Goal: Task Accomplishment & Management: Manage account settings

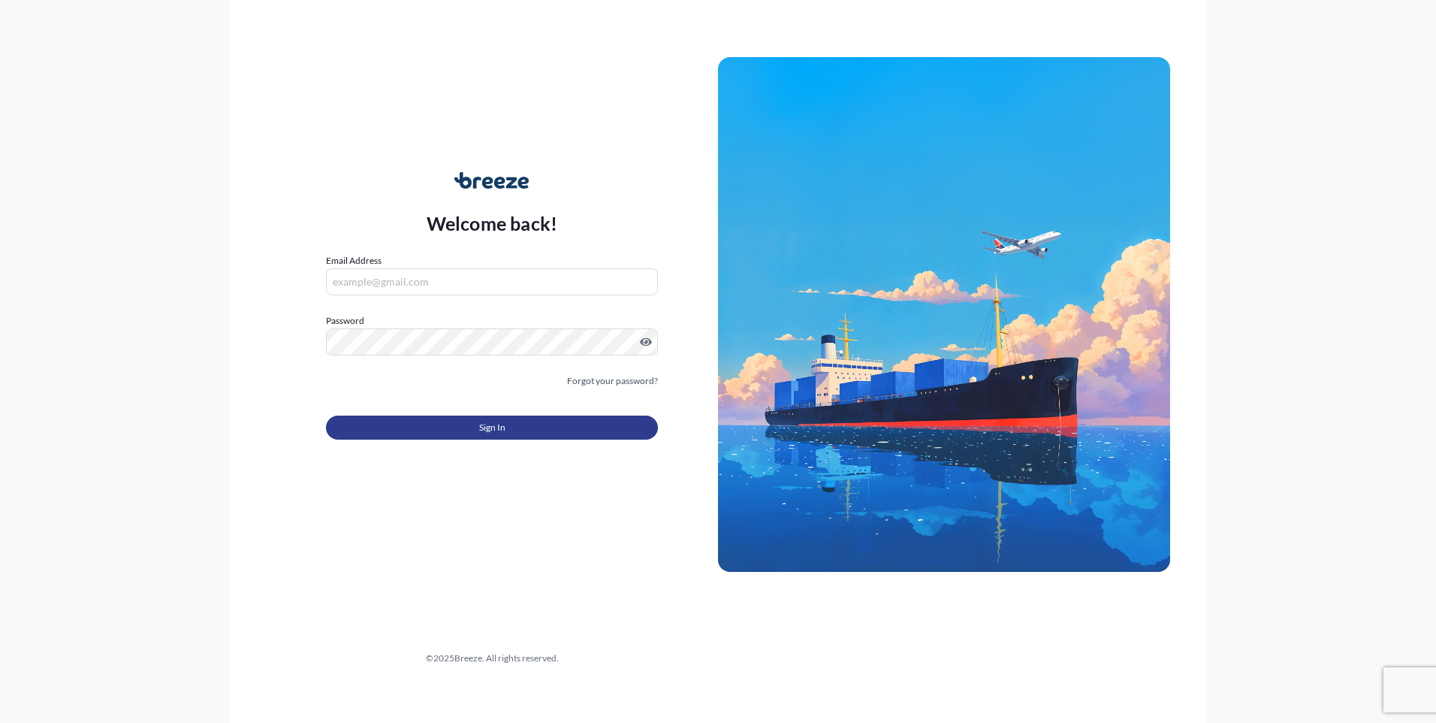
type input "[EMAIL_ADDRESS][DOMAIN_NAME]"
click at [498, 420] on span "Sign In" at bounding box center [492, 427] width 26 height 15
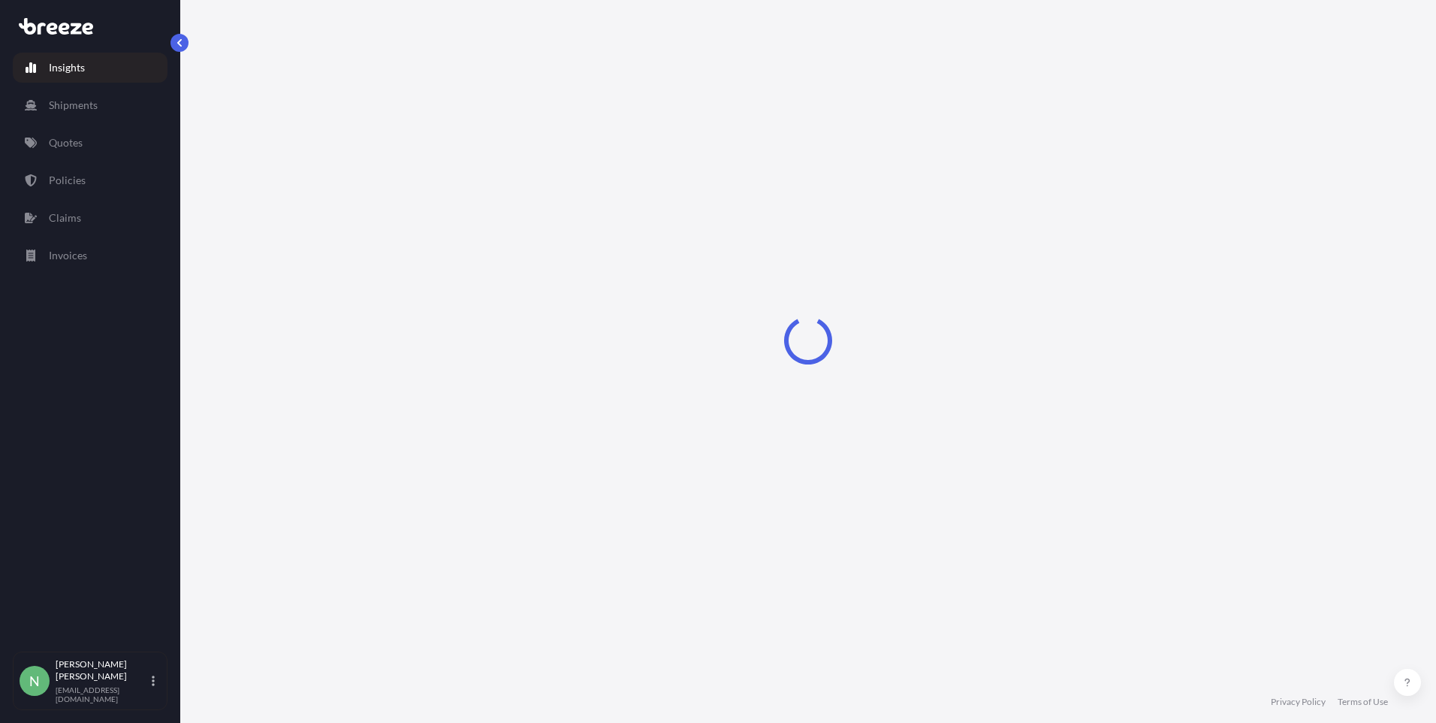
select select "2025"
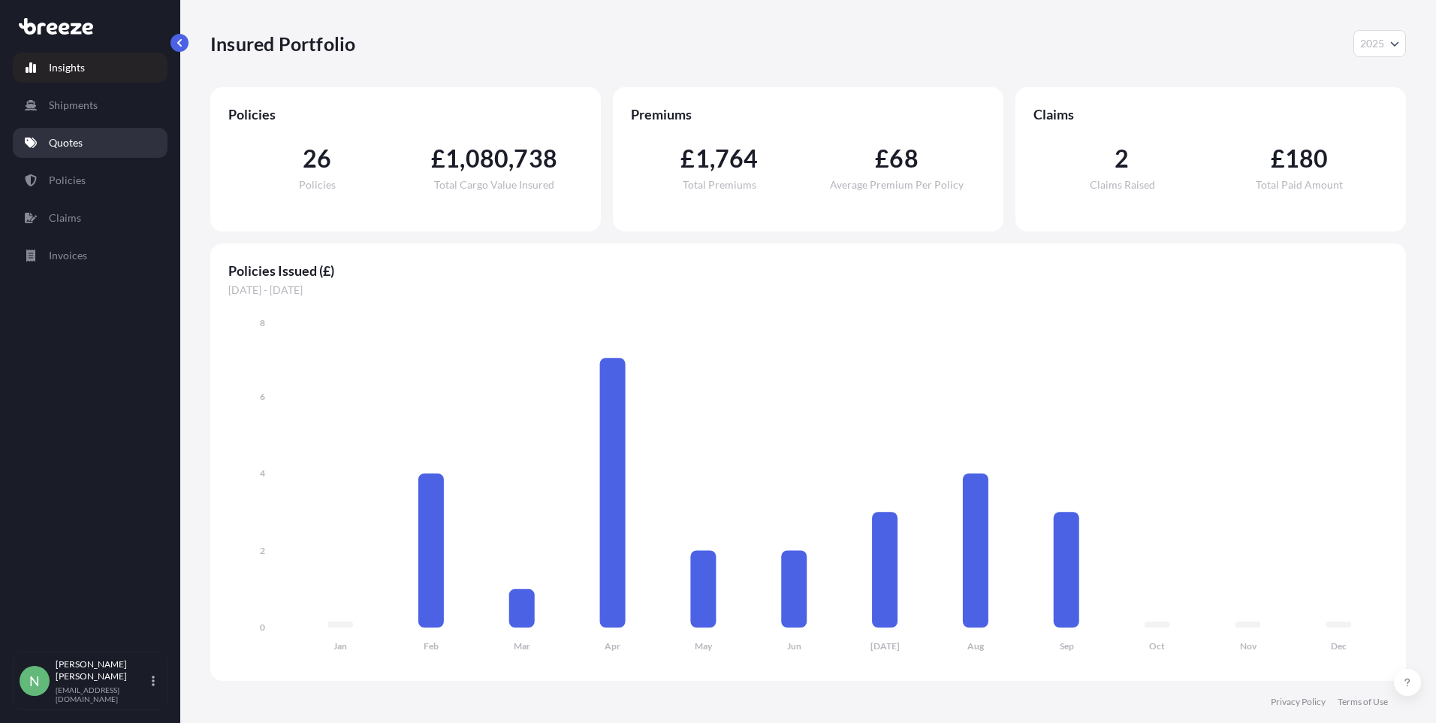
click at [65, 147] on p "Quotes" at bounding box center [66, 142] width 34 height 15
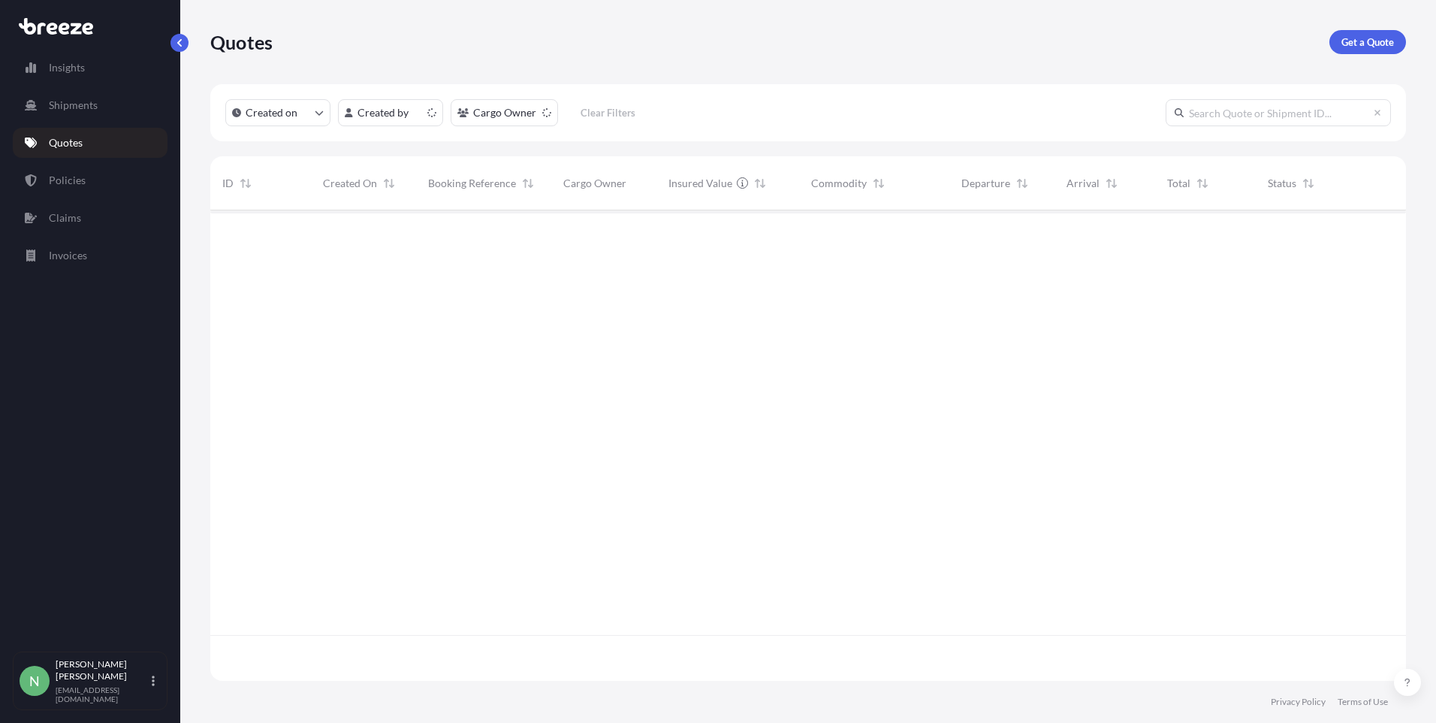
scroll to position [467, 1184]
click at [236, 228] on span "498504" at bounding box center [240, 235] width 36 height 15
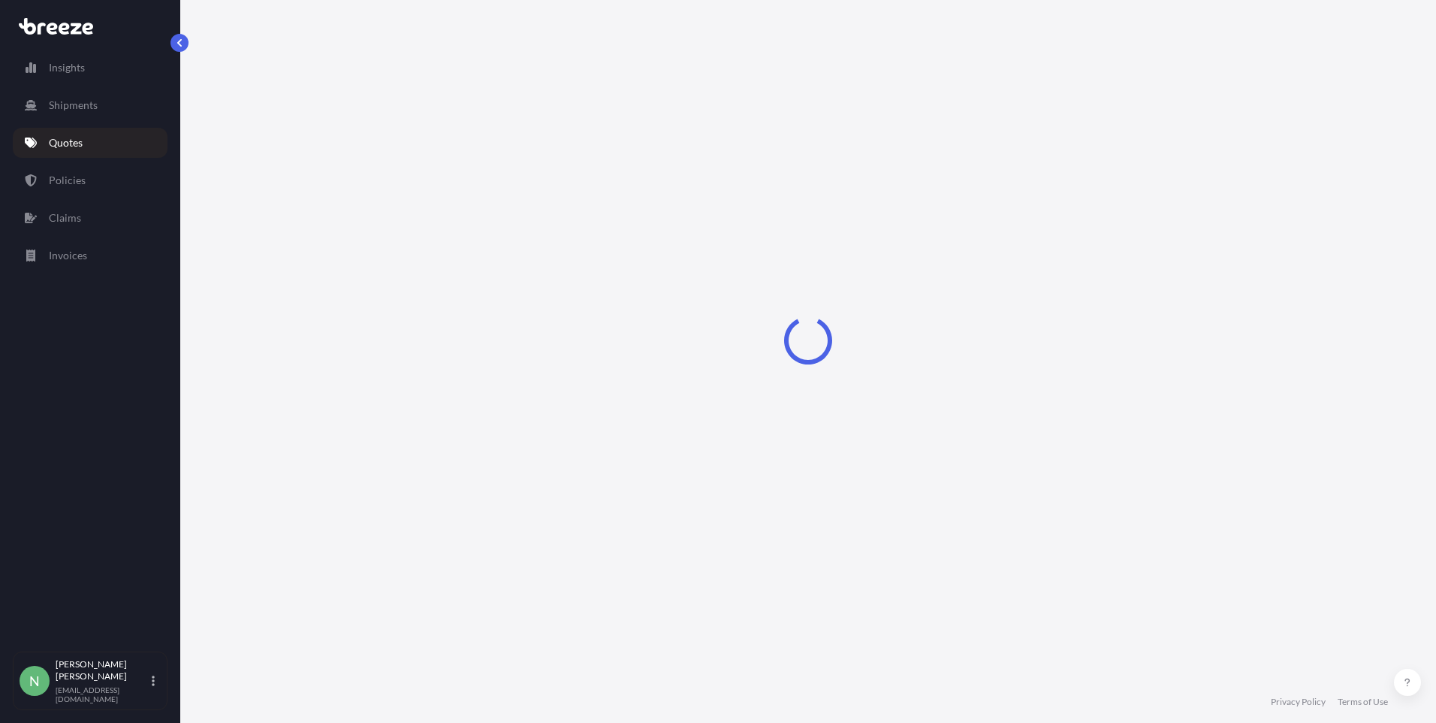
select select "Road"
select select "1"
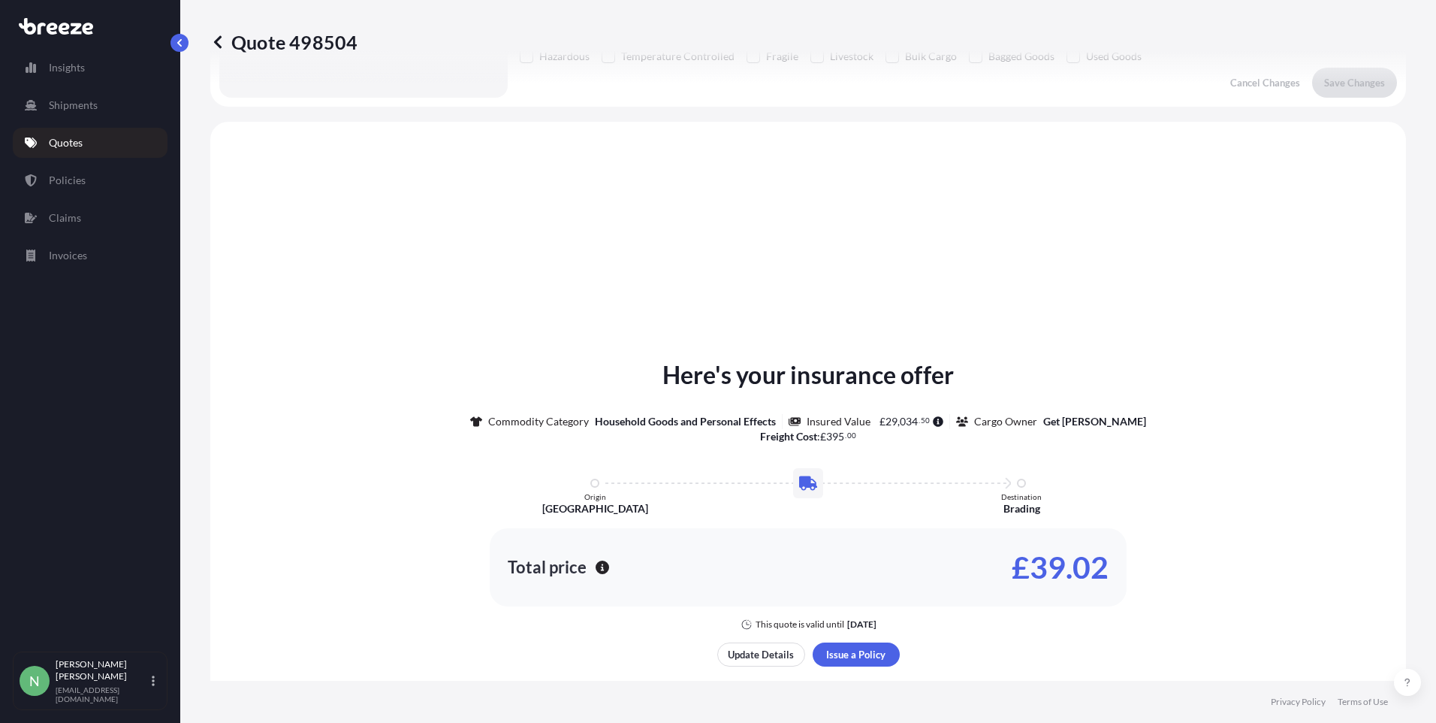
scroll to position [452, 0]
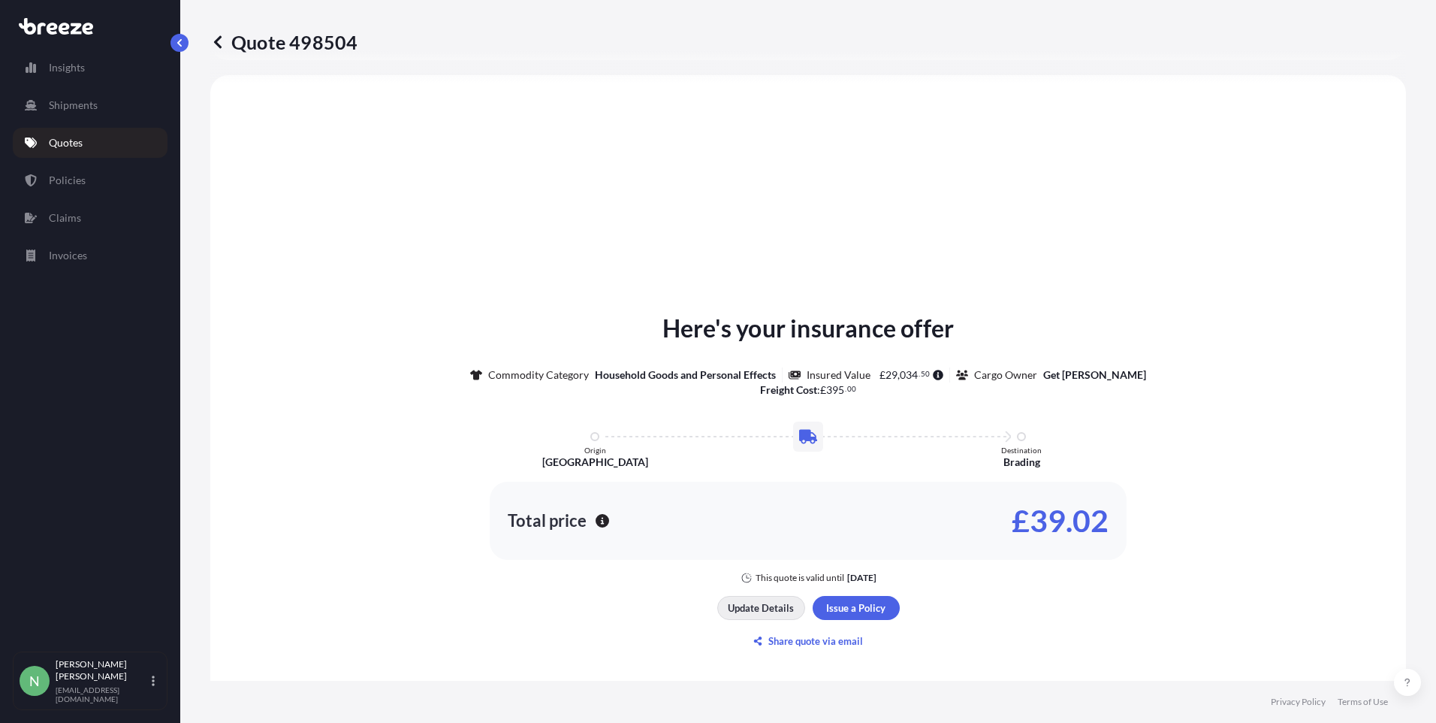
click at [772, 608] on p "Update Details" at bounding box center [761, 607] width 66 height 15
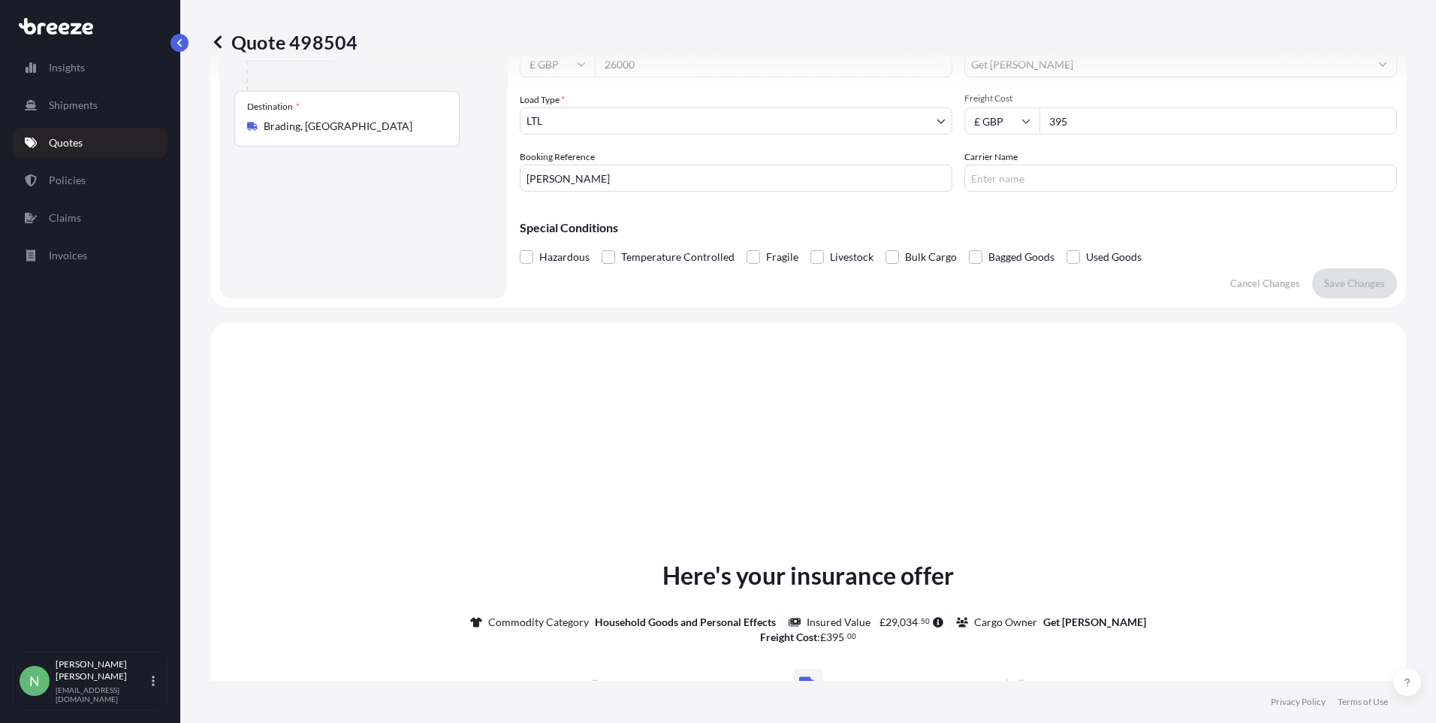
scroll to position [24, 0]
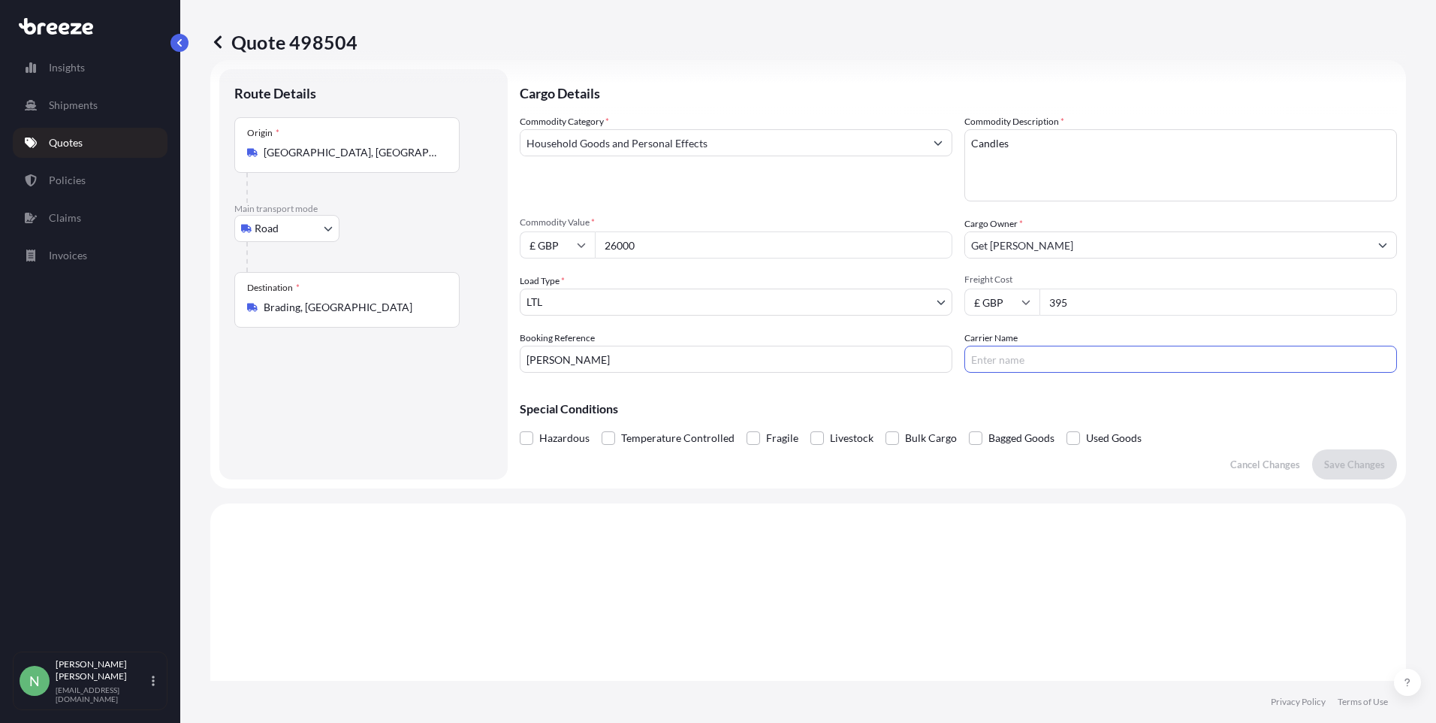
click at [1030, 366] on input "Carrier Name" at bounding box center [1180, 358] width 433 height 27
type input "UNITED PALLET NETWORKS"
click at [1035, 142] on textarea "Candles" at bounding box center [1180, 165] width 433 height 72
type textarea "Candles / Candle Tins"
click at [1124, 299] on input "395" at bounding box center [1217, 301] width 357 height 27
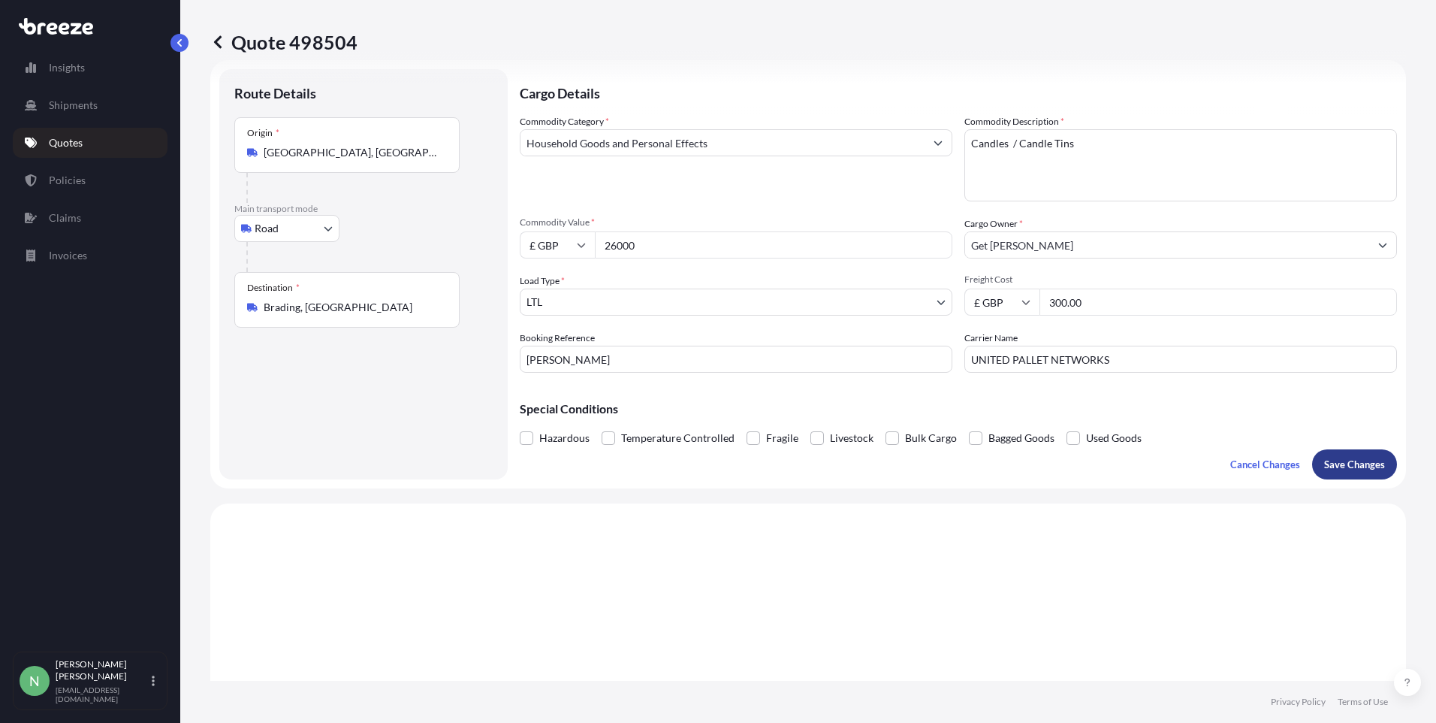
type input "300.00"
click at [1335, 464] on p "Save Changes" at bounding box center [1354, 464] width 61 height 15
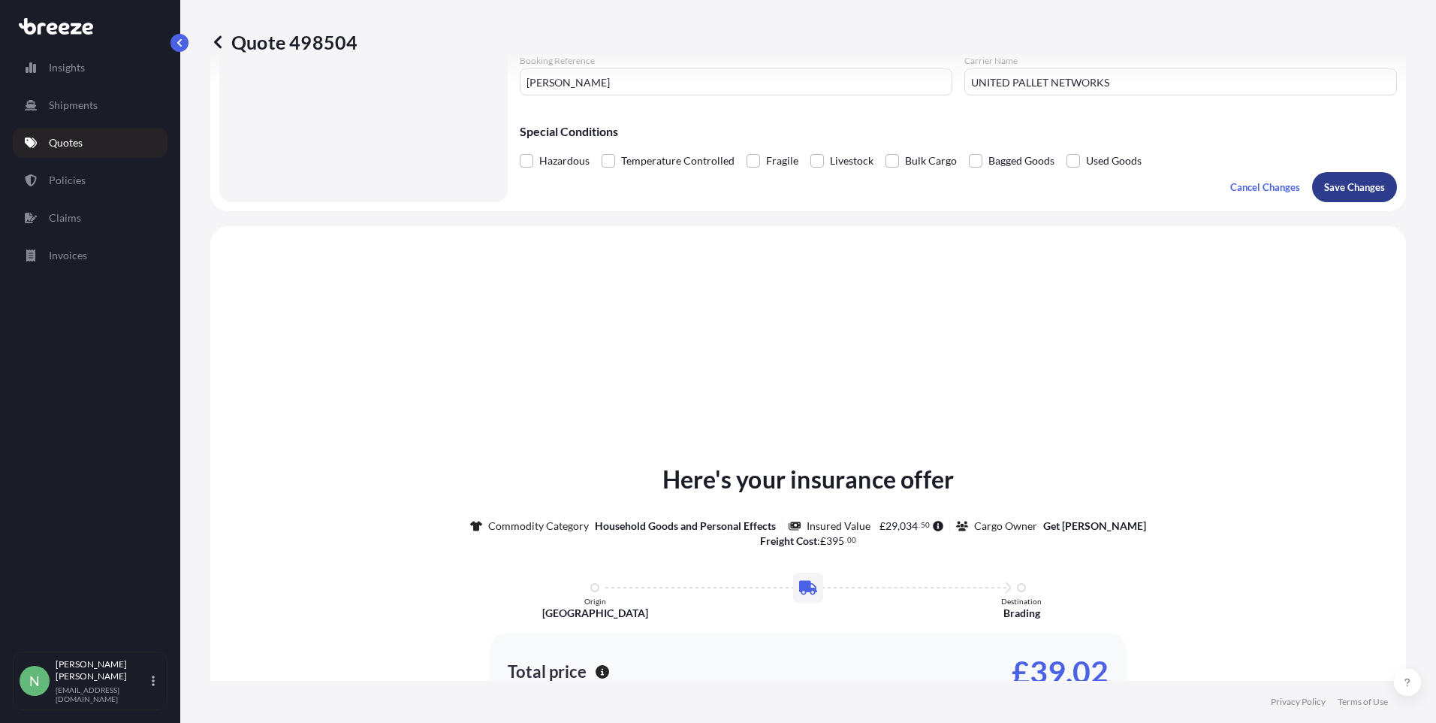
scroll to position [452, 0]
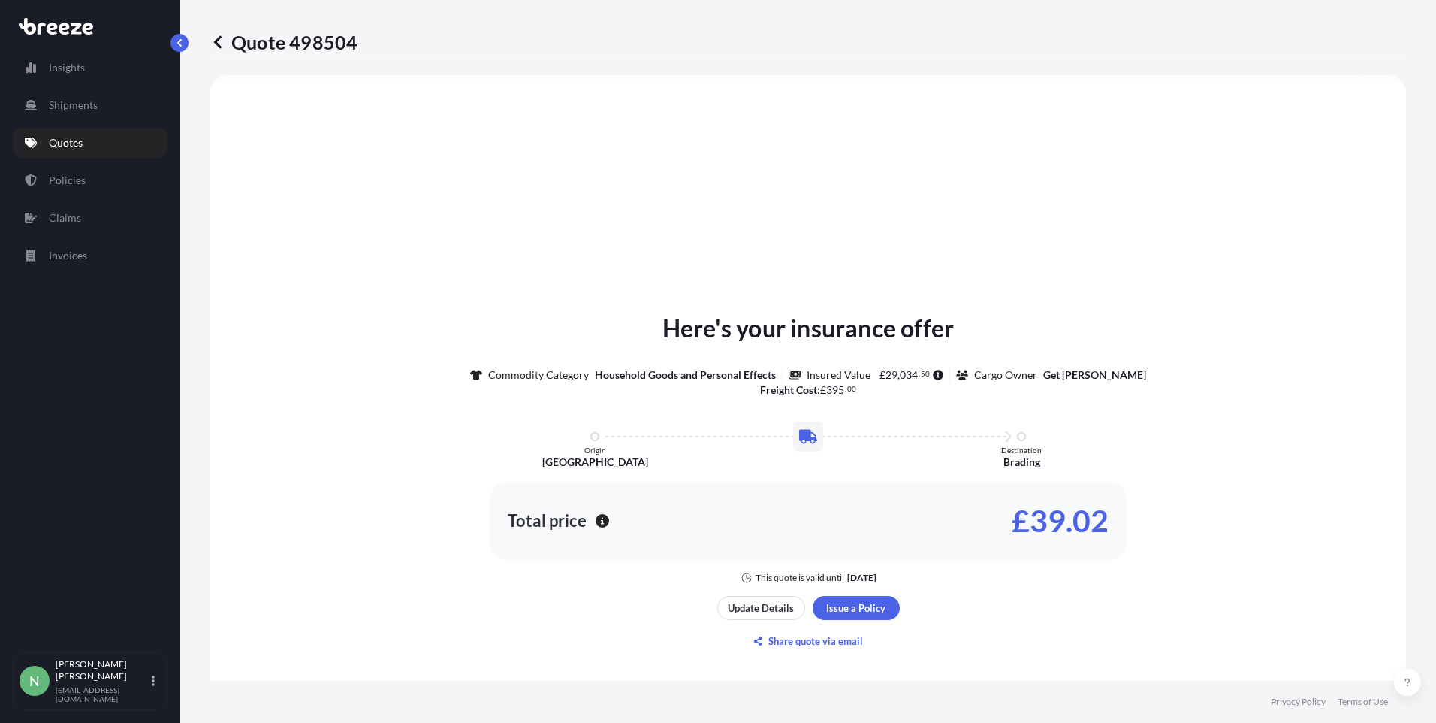
select select "Road"
select select "1"
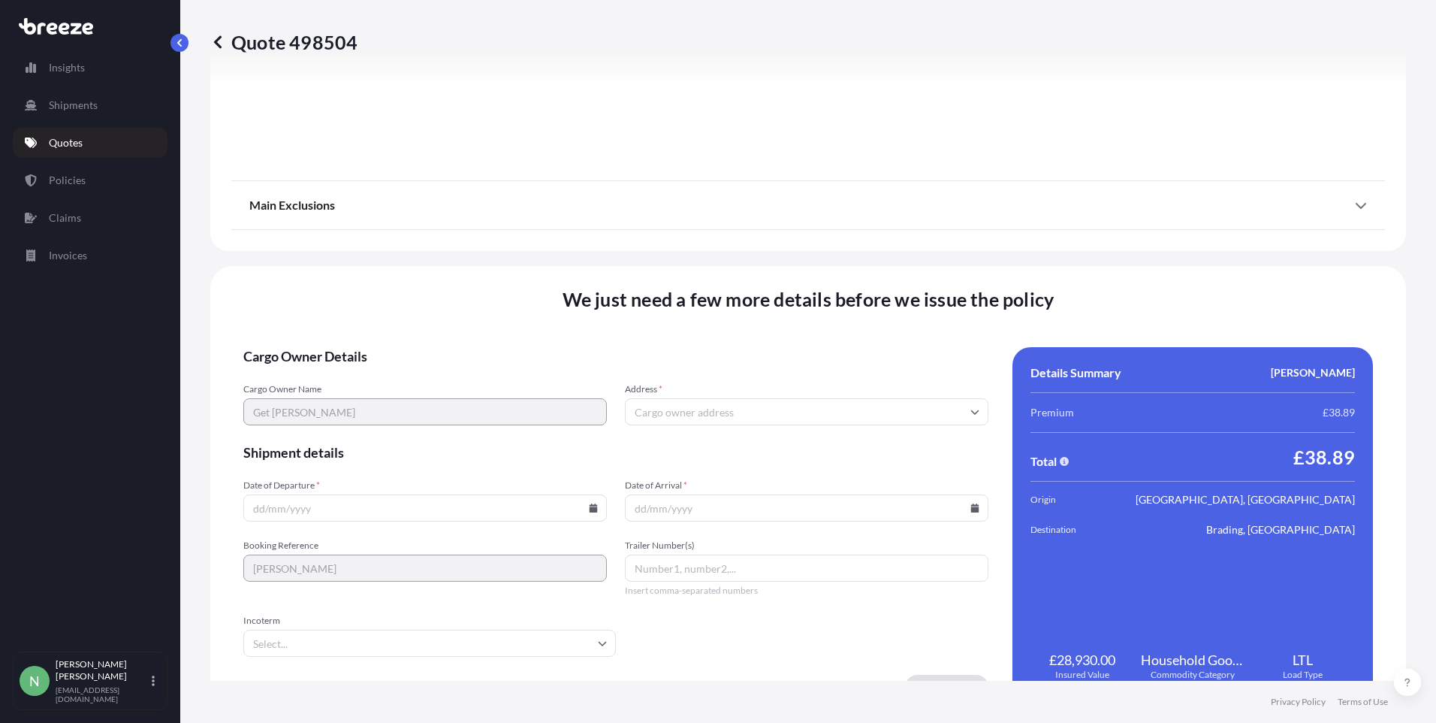
scroll to position [1661, 0]
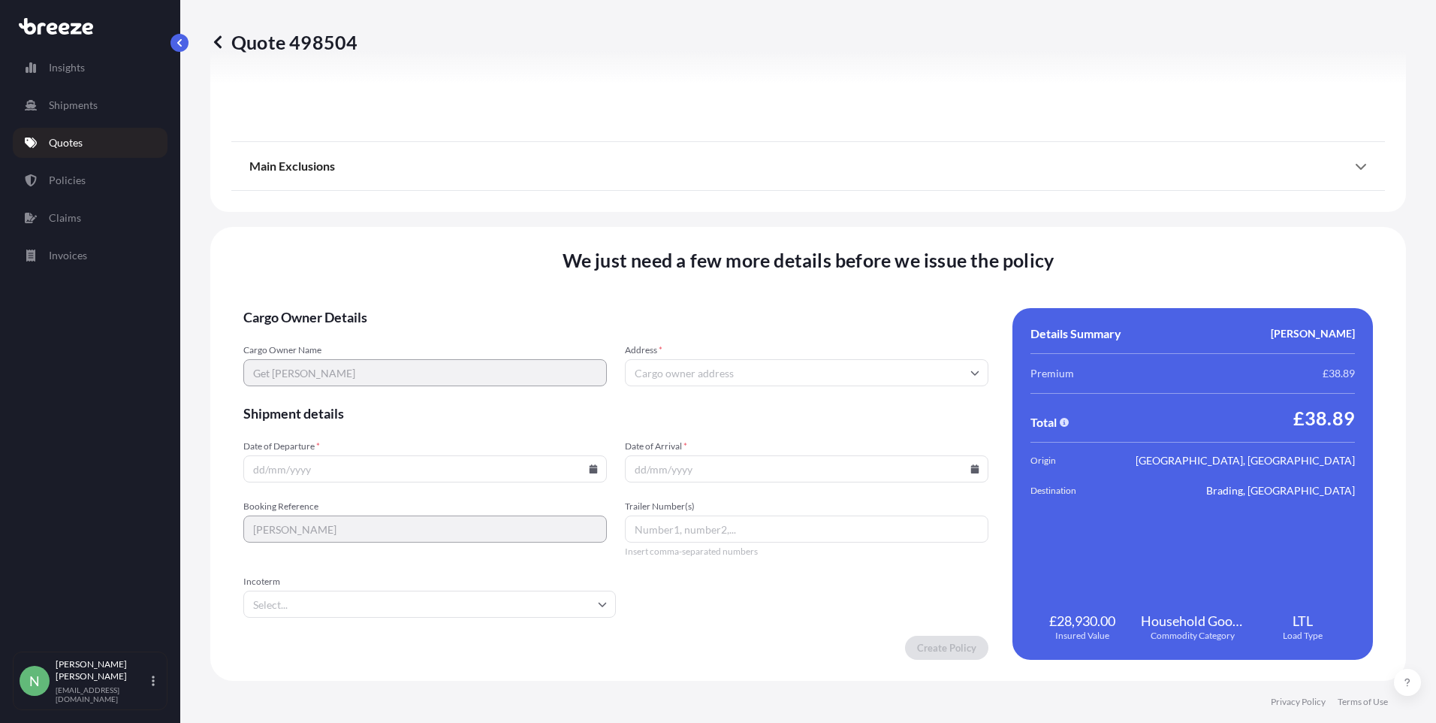
click at [970, 373] on icon at bounding box center [974, 372] width 9 height 9
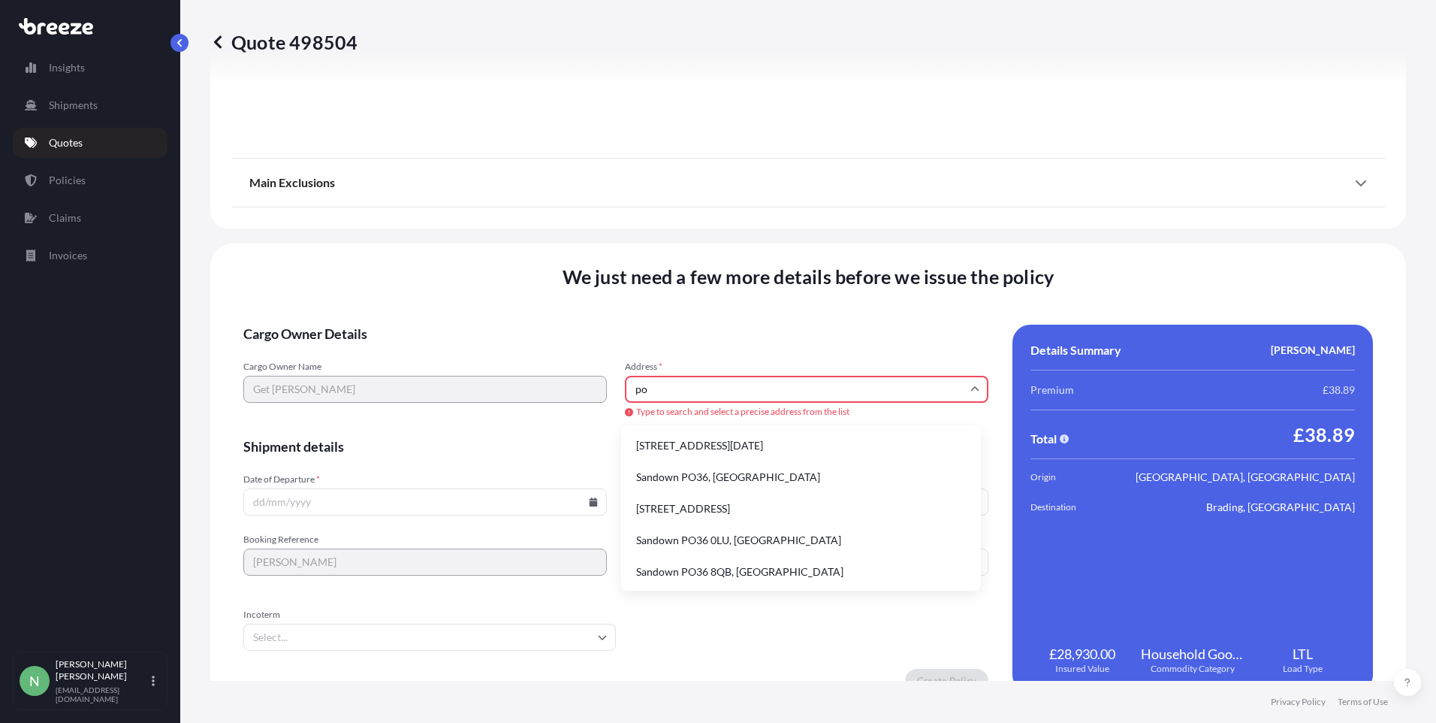
type input "p"
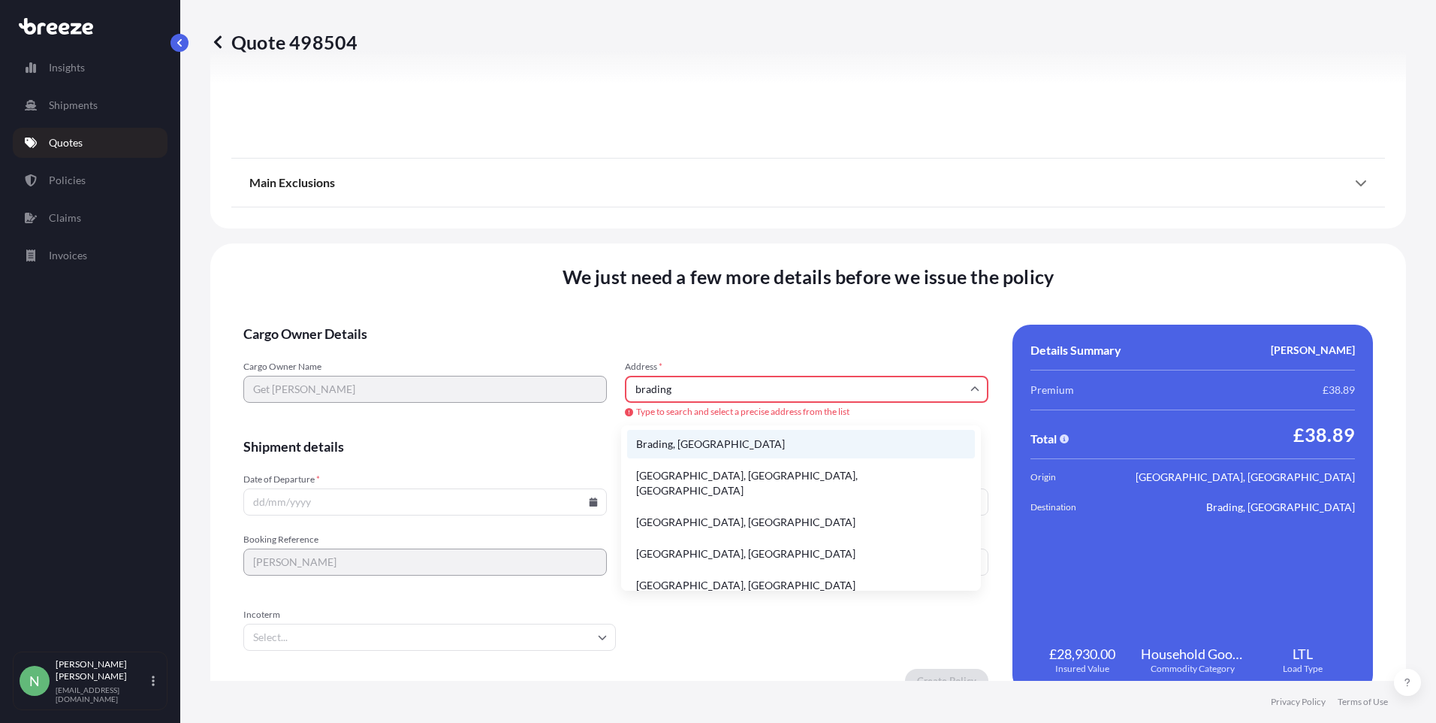
click at [670, 448] on li "Brading, [GEOGRAPHIC_DATA]" at bounding box center [801, 444] width 348 height 29
type input "Brading, [GEOGRAPHIC_DATA]"
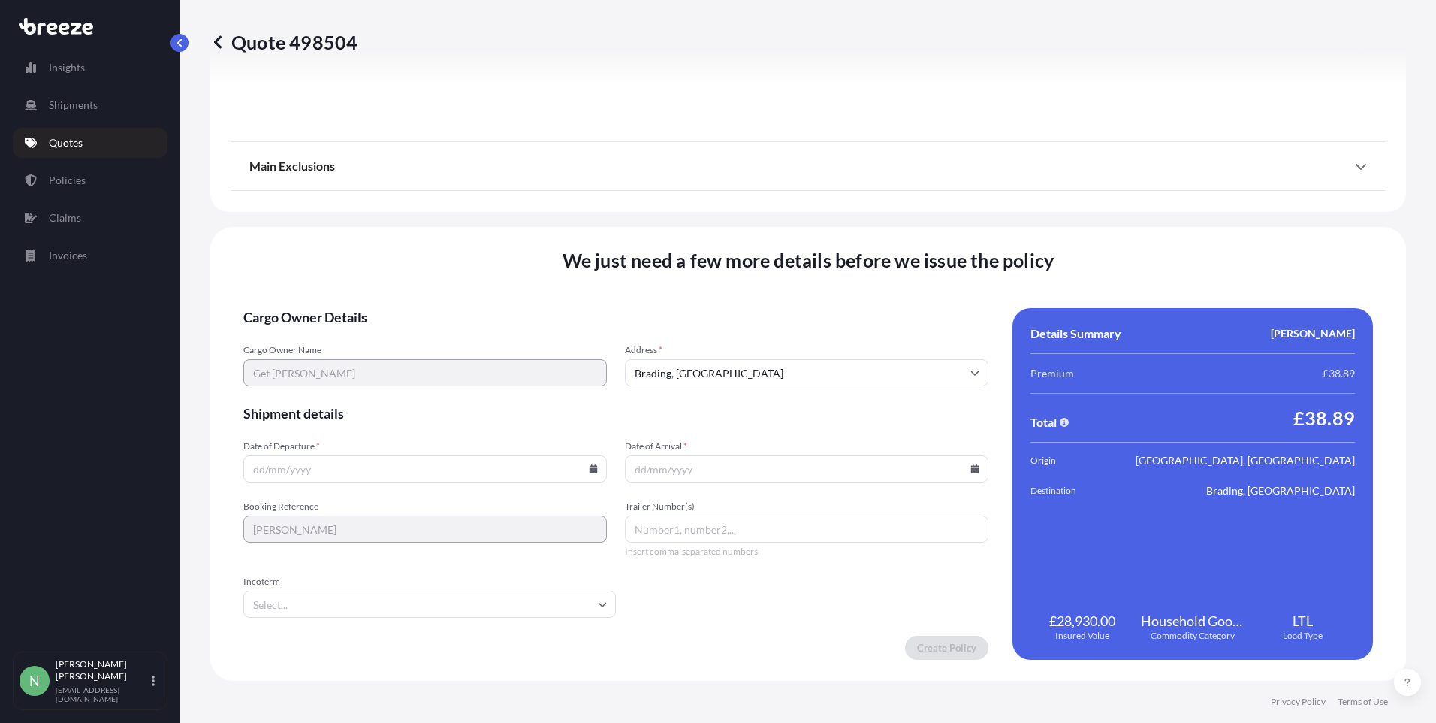
click at [590, 470] on icon at bounding box center [594, 468] width 8 height 9
click at [388, 308] on button "8" at bounding box center [379, 303] width 24 height 24
type input "[DATE]"
click at [971, 470] on icon at bounding box center [975, 468] width 8 height 9
click at [691, 333] on button "13" at bounding box center [696, 330] width 24 height 24
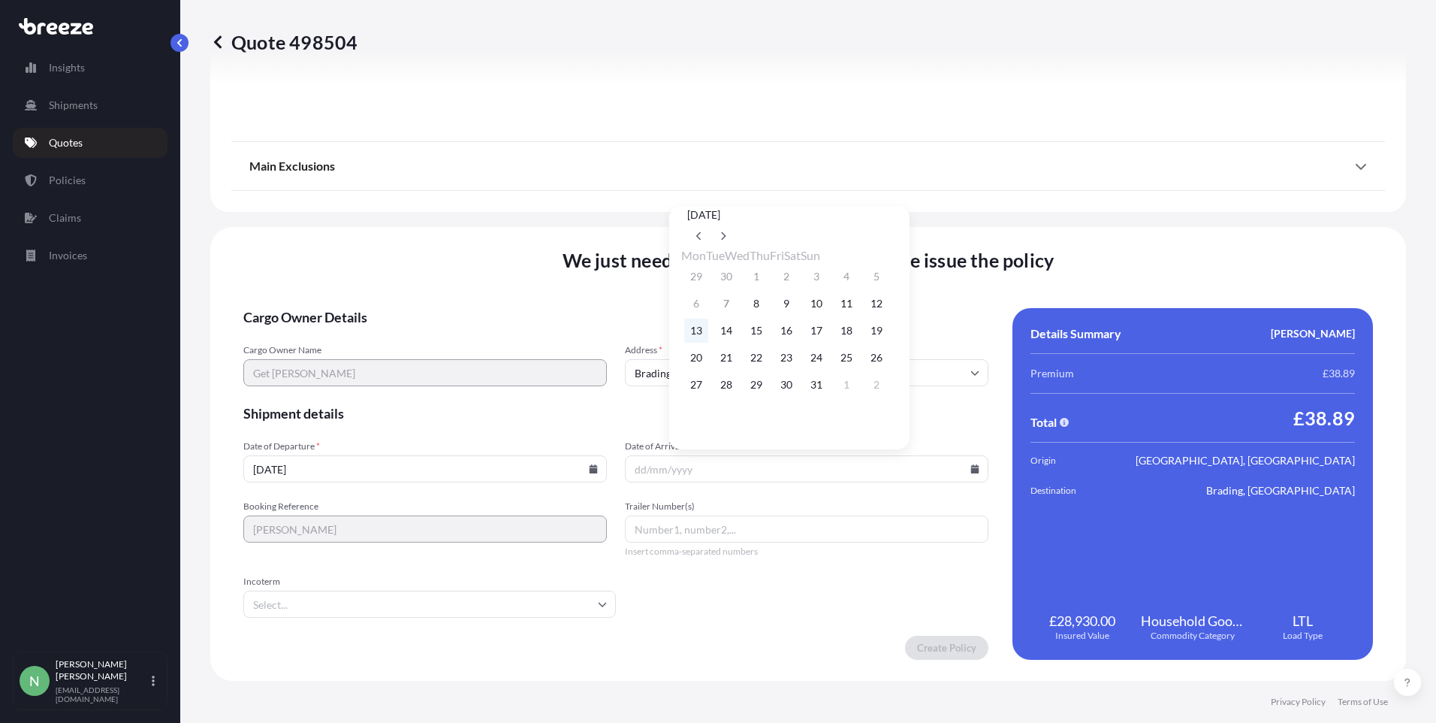
type input "[DATE]"
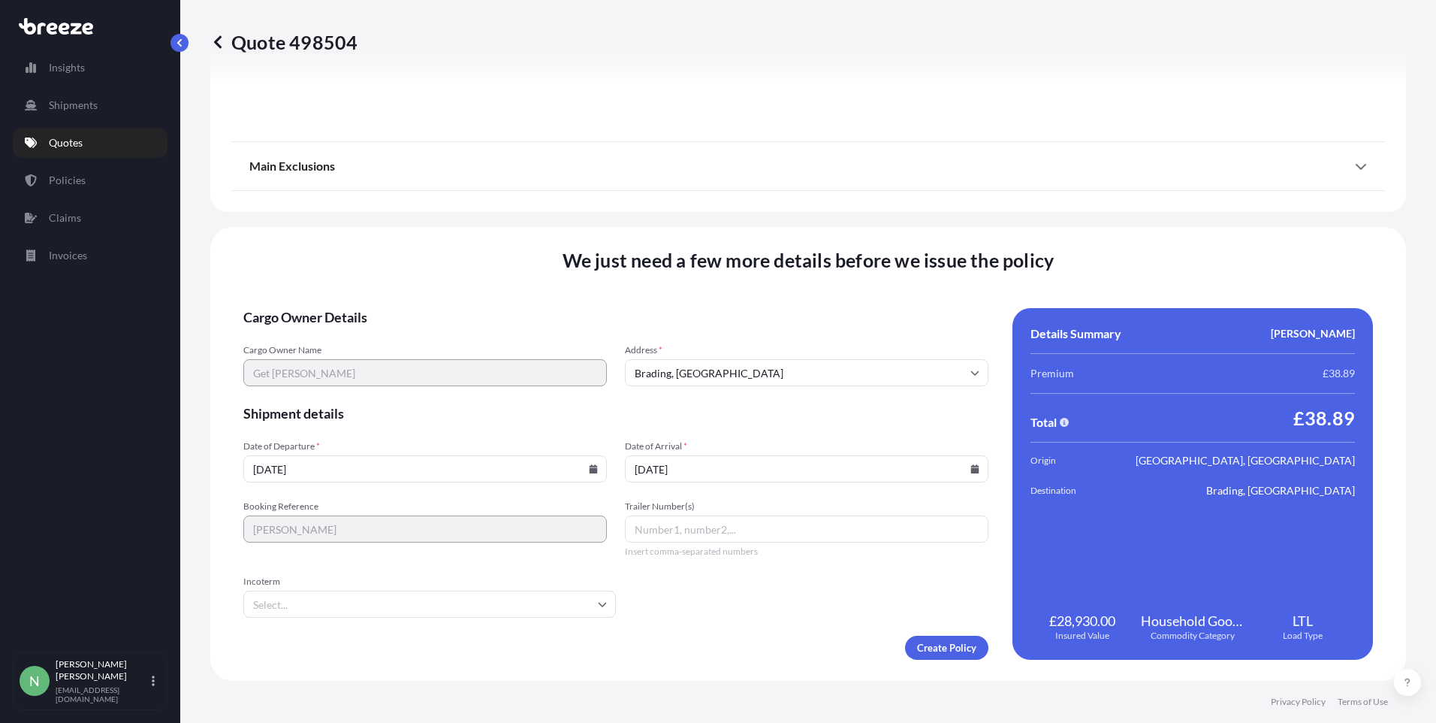
click at [598, 602] on icon at bounding box center [602, 603] width 9 height 9
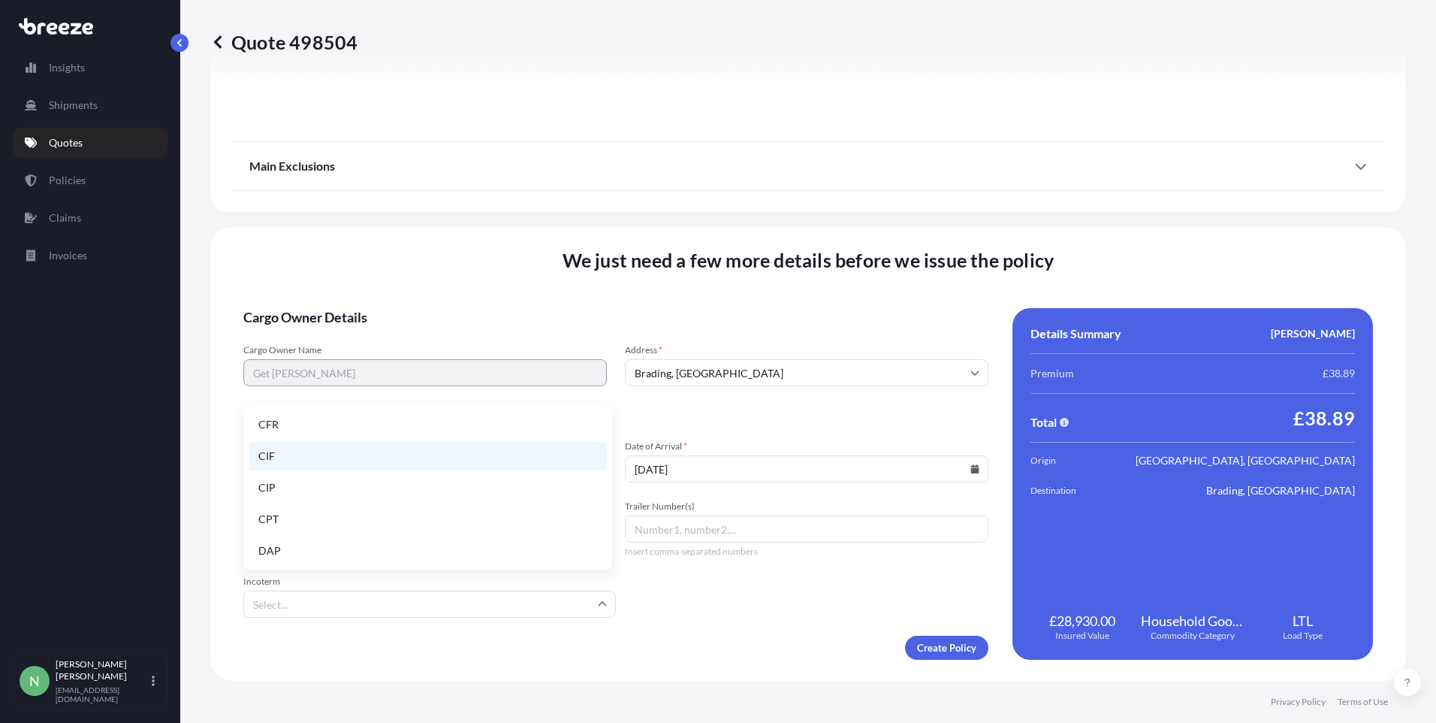
click at [400, 460] on li "CIF" at bounding box center [427, 456] width 357 height 29
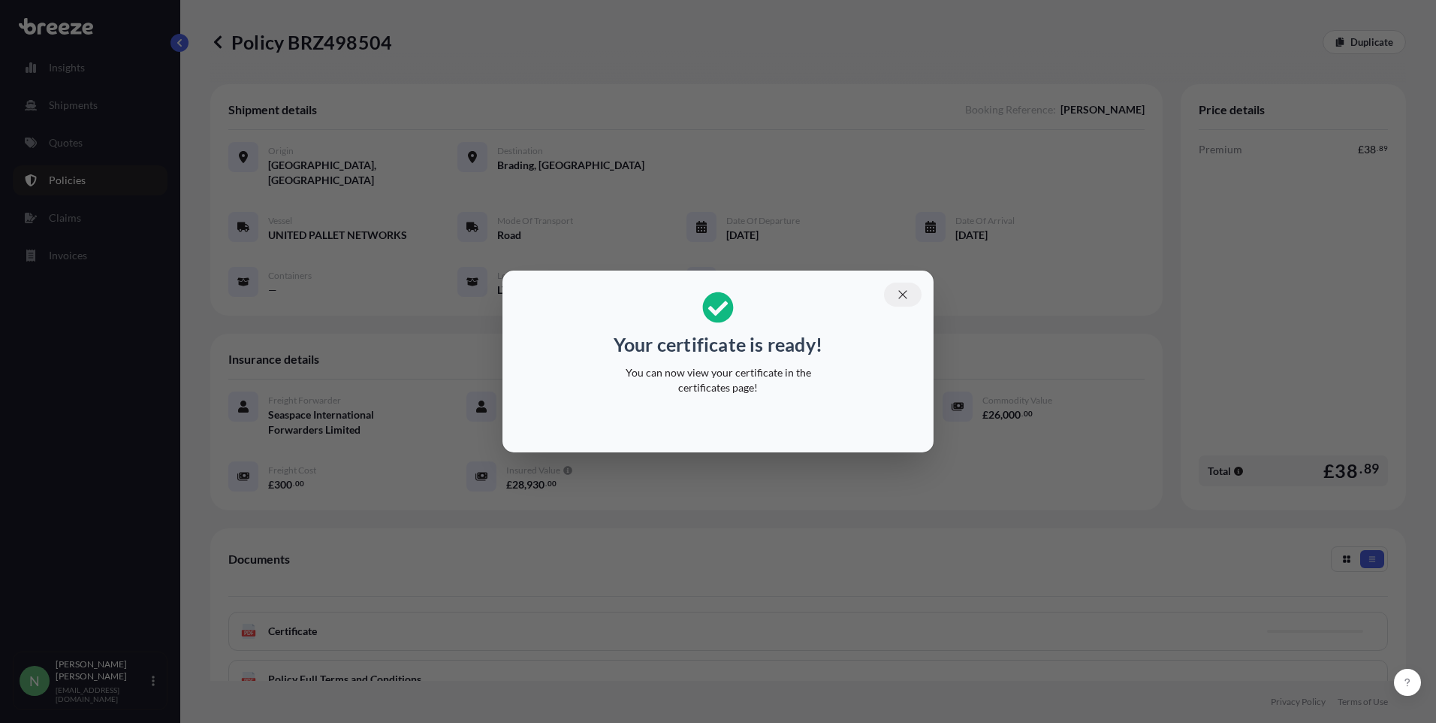
click at [907, 294] on icon "button" at bounding box center [903, 295] width 14 height 14
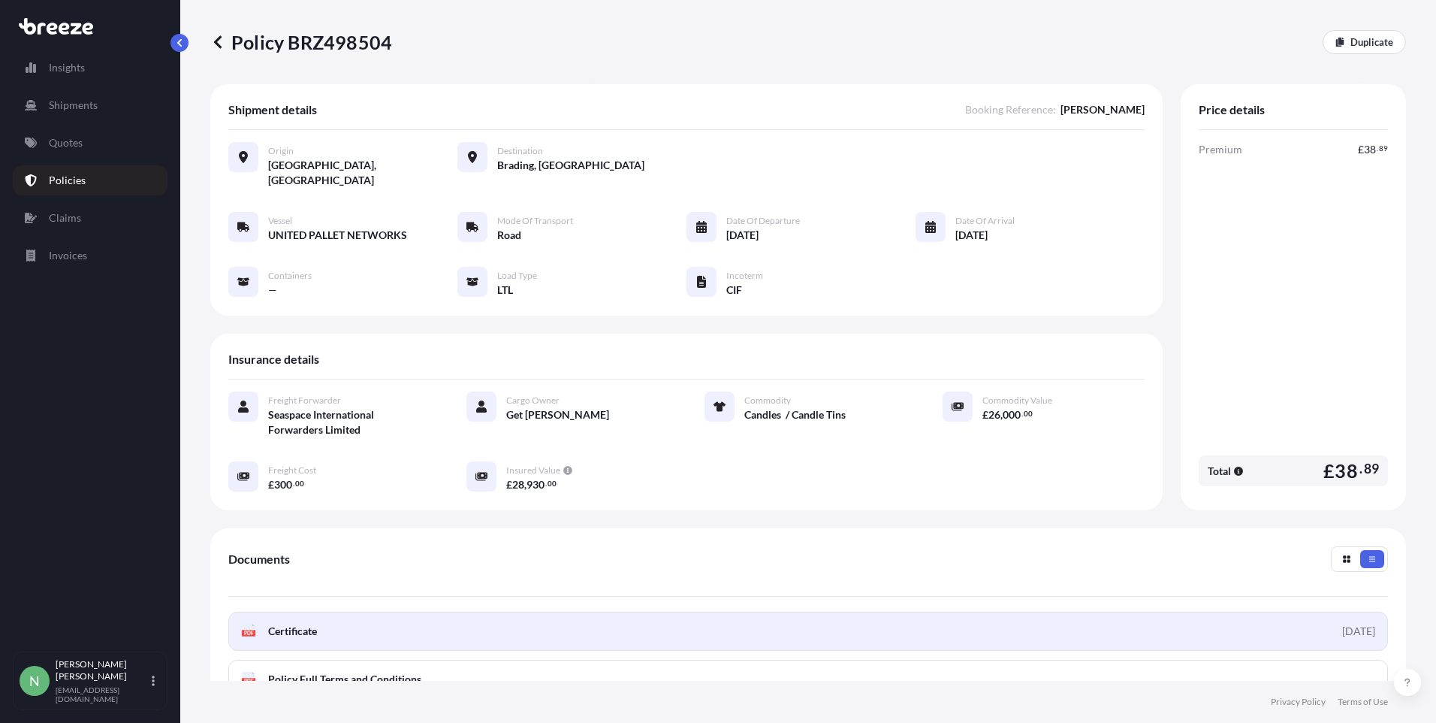
click at [272, 611] on link "PDF Certificate [DATE]" at bounding box center [808, 630] width 1160 height 39
